Goal: Task Accomplishment & Management: Manage account settings

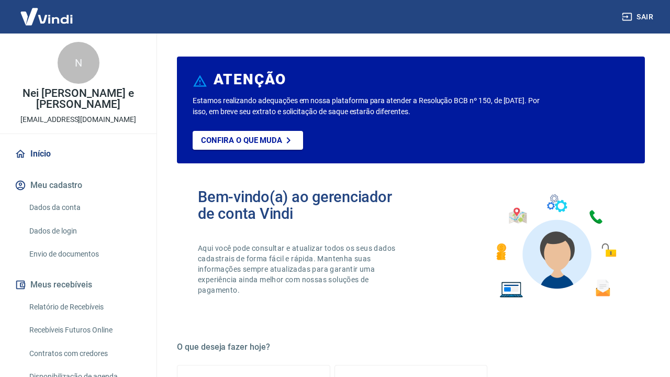
click at [630, 24] on button "Sair" at bounding box center [639, 16] width 38 height 19
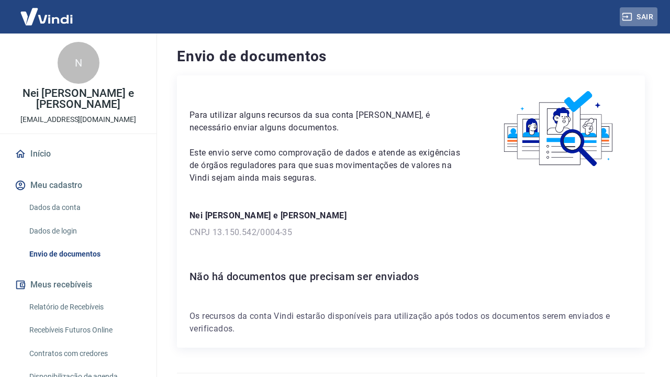
click at [637, 10] on button "Sair" at bounding box center [639, 16] width 38 height 19
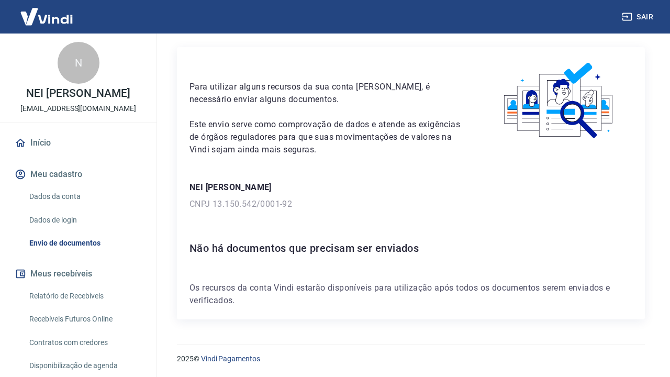
scroll to position [28, 0]
click at [644, 16] on button "Sair" at bounding box center [639, 16] width 38 height 19
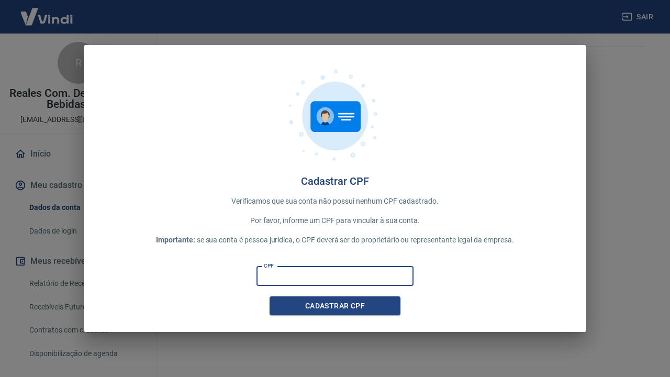
click at [345, 281] on input "CPF" at bounding box center [335, 276] width 157 height 19
click at [345, 275] on input "CPF" at bounding box center [335, 276] width 157 height 19
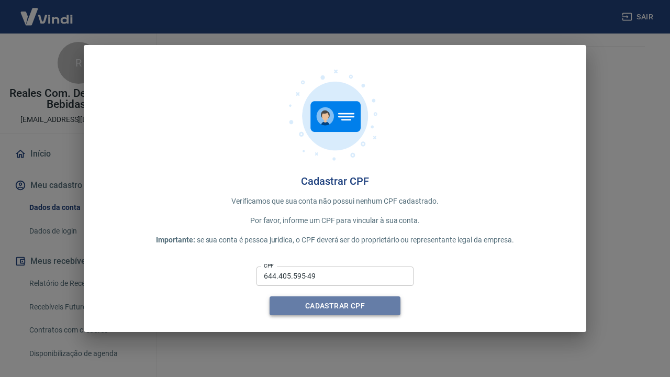
click at [329, 307] on button "Cadastrar CPF" at bounding box center [335, 305] width 131 height 19
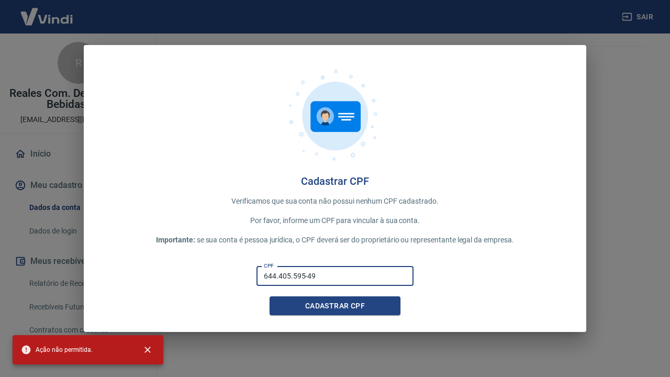
click at [346, 273] on input "644.405.595-49" at bounding box center [335, 276] width 157 height 19
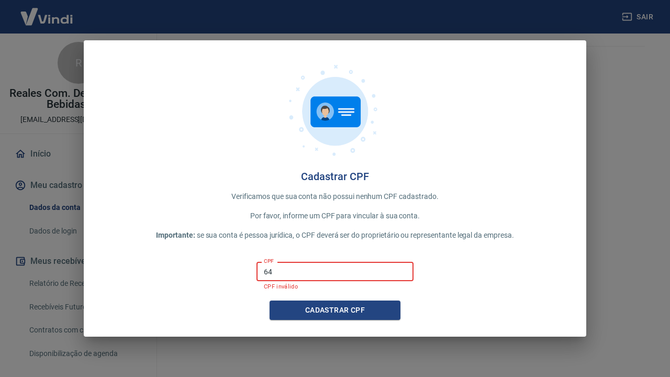
type input "6"
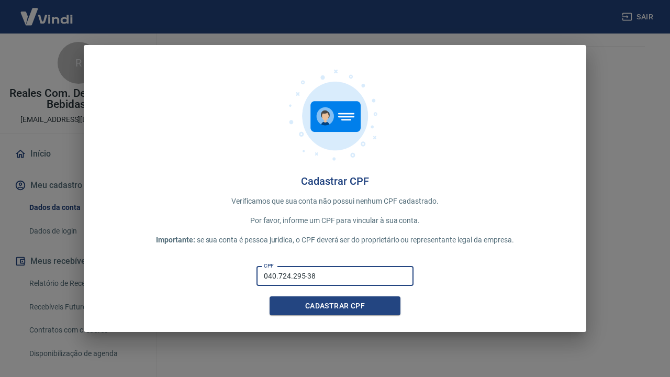
type input "040.724.295-38"
click at [335, 306] on button "Cadastrar CPF" at bounding box center [335, 305] width 131 height 19
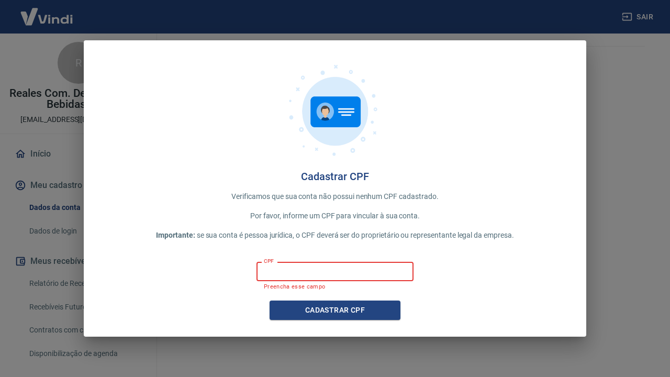
click at [351, 151] on img at bounding box center [335, 109] width 105 height 105
click at [306, 276] on input "CPF" at bounding box center [335, 271] width 157 height 19
type input "040.724.295-38"
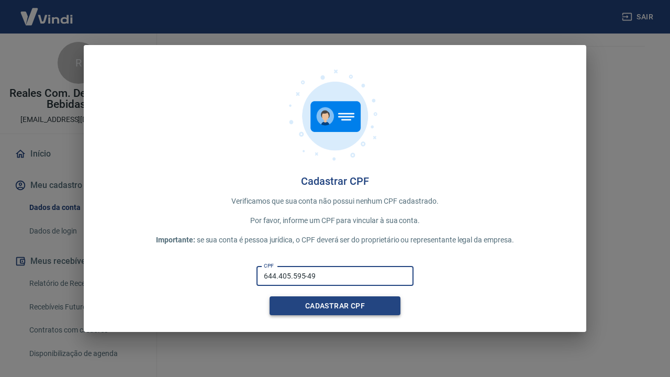
click at [331, 304] on button "Cadastrar CPF" at bounding box center [335, 305] width 131 height 19
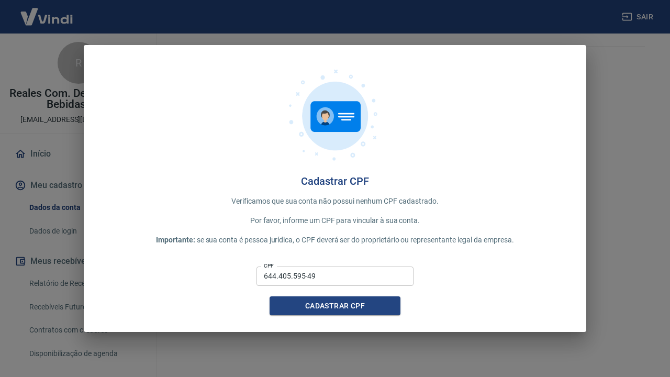
click at [73, 146] on div "Cadastrar CPF Verificamos que sua conta não possui nenhum CPF cadastrado. Por f…" at bounding box center [335, 188] width 670 height 377
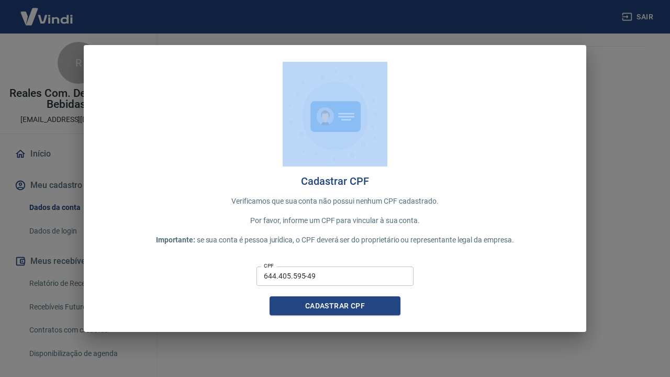
click at [73, 146] on div "Cadastrar CPF Verificamos que sua conta não possui nenhum CPF cadastrado. Por f…" at bounding box center [335, 188] width 670 height 377
click at [73, 116] on div "Cadastrar CPF Verificamos que sua conta não possui nenhum CPF cadastrado. Por f…" at bounding box center [335, 188] width 670 height 377
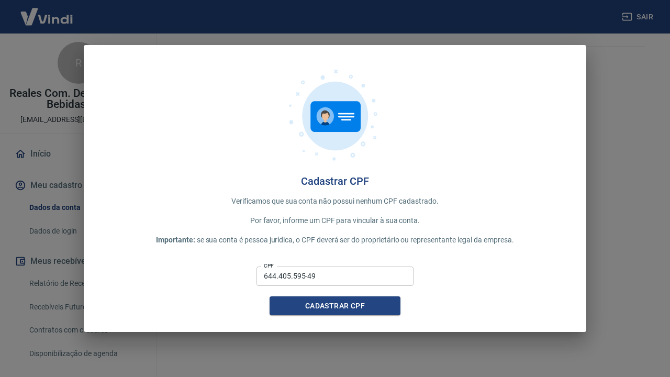
click at [373, 279] on input "644.405.595-49" at bounding box center [335, 276] width 157 height 19
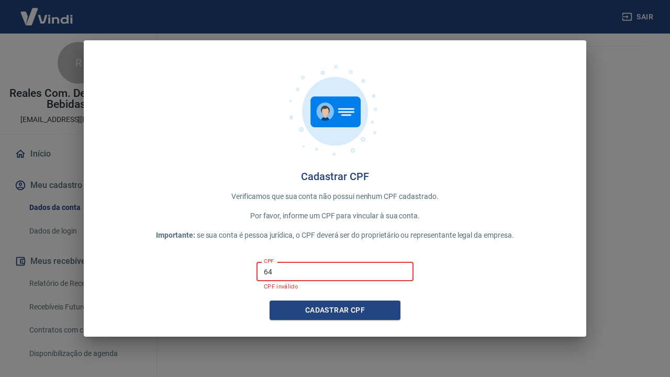
type input "6"
click at [374, 317] on button "Cadastrar CPF" at bounding box center [335, 310] width 131 height 19
